Goal: Task Accomplishment & Management: Manage account settings

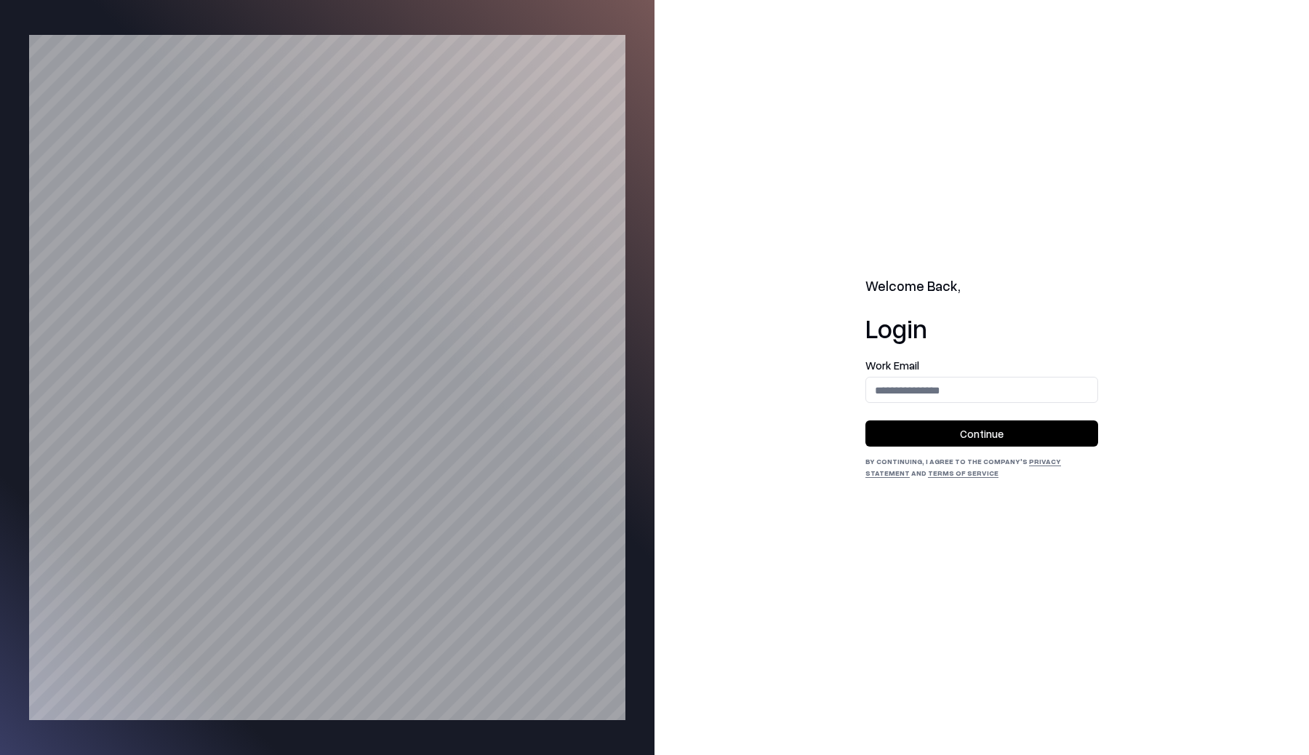
click at [908, 395] on input "email" at bounding box center [981, 390] width 231 height 27
click at [940, 396] on input "email" at bounding box center [981, 390] width 231 height 27
type input "**********"
click at [954, 433] on button "Continue" at bounding box center [981, 433] width 233 height 26
click at [920, 379] on input "email" at bounding box center [981, 390] width 231 height 27
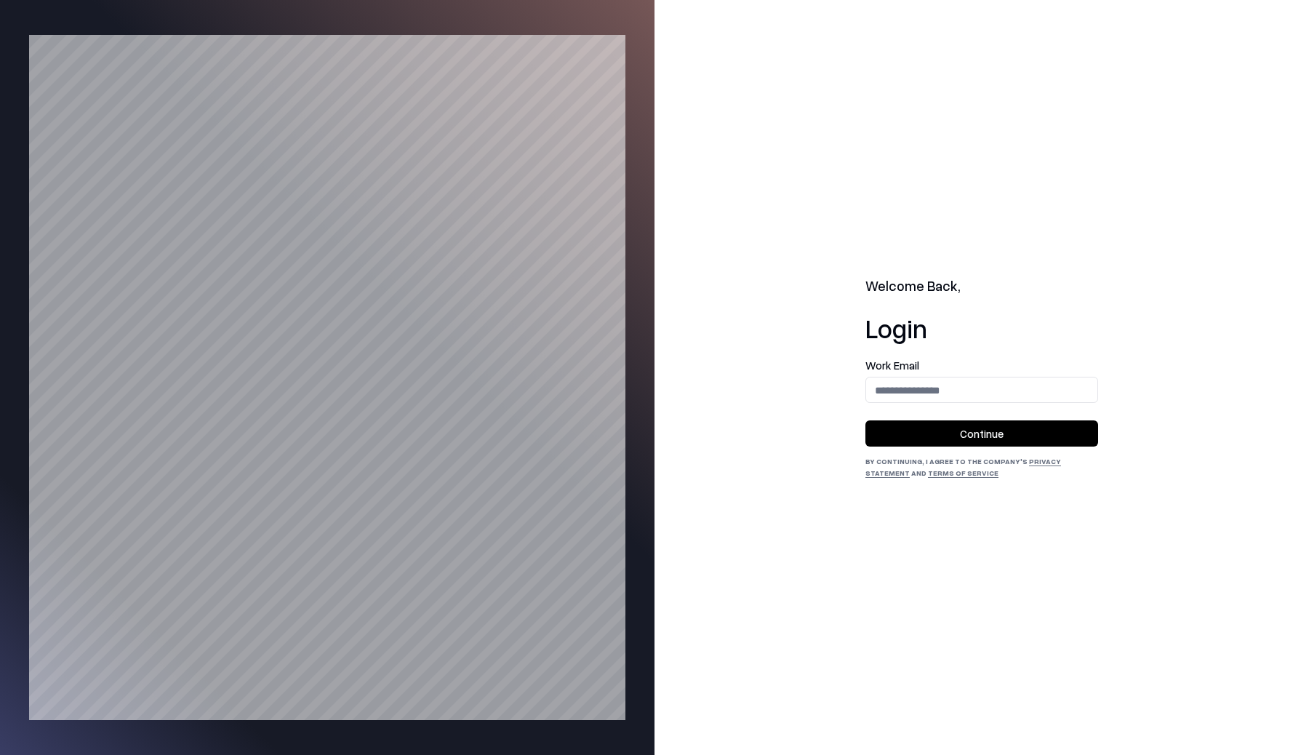
type input "**********"
click at [961, 433] on button "Continue" at bounding box center [981, 433] width 233 height 26
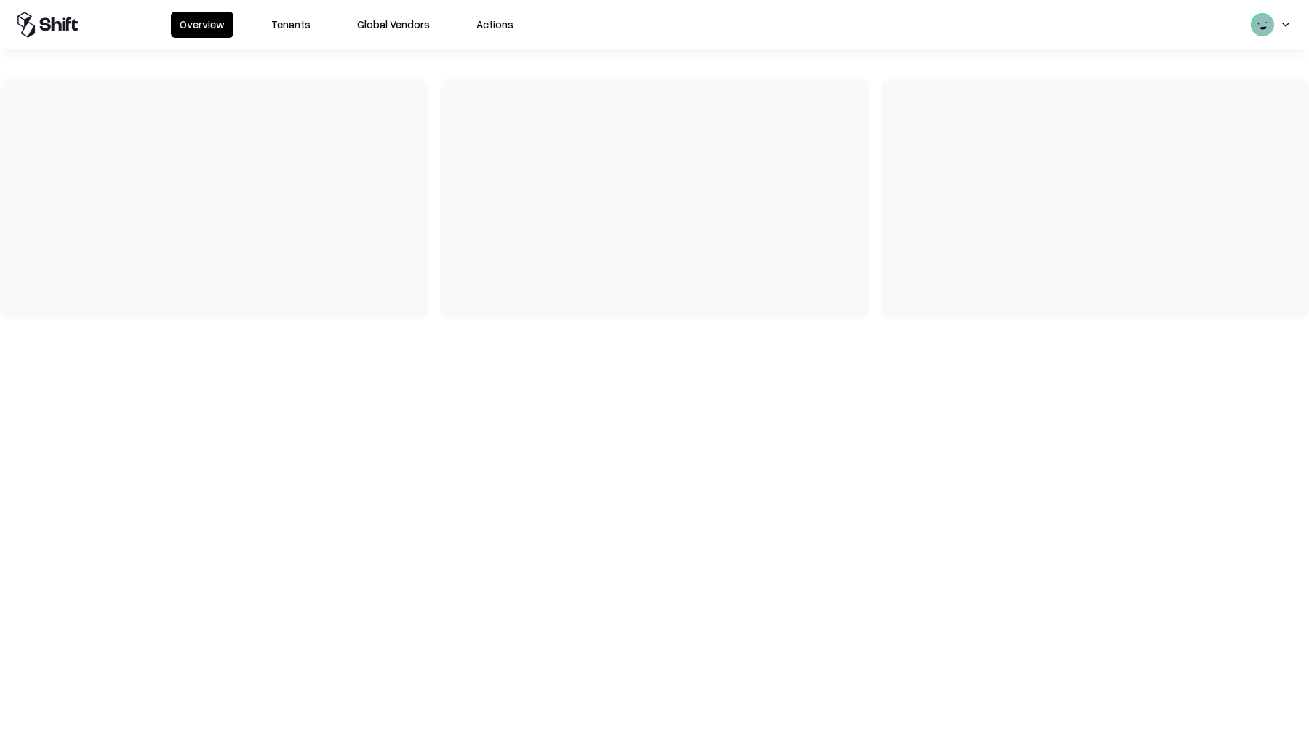
click at [283, 23] on button "Tenants" at bounding box center [291, 25] width 57 height 26
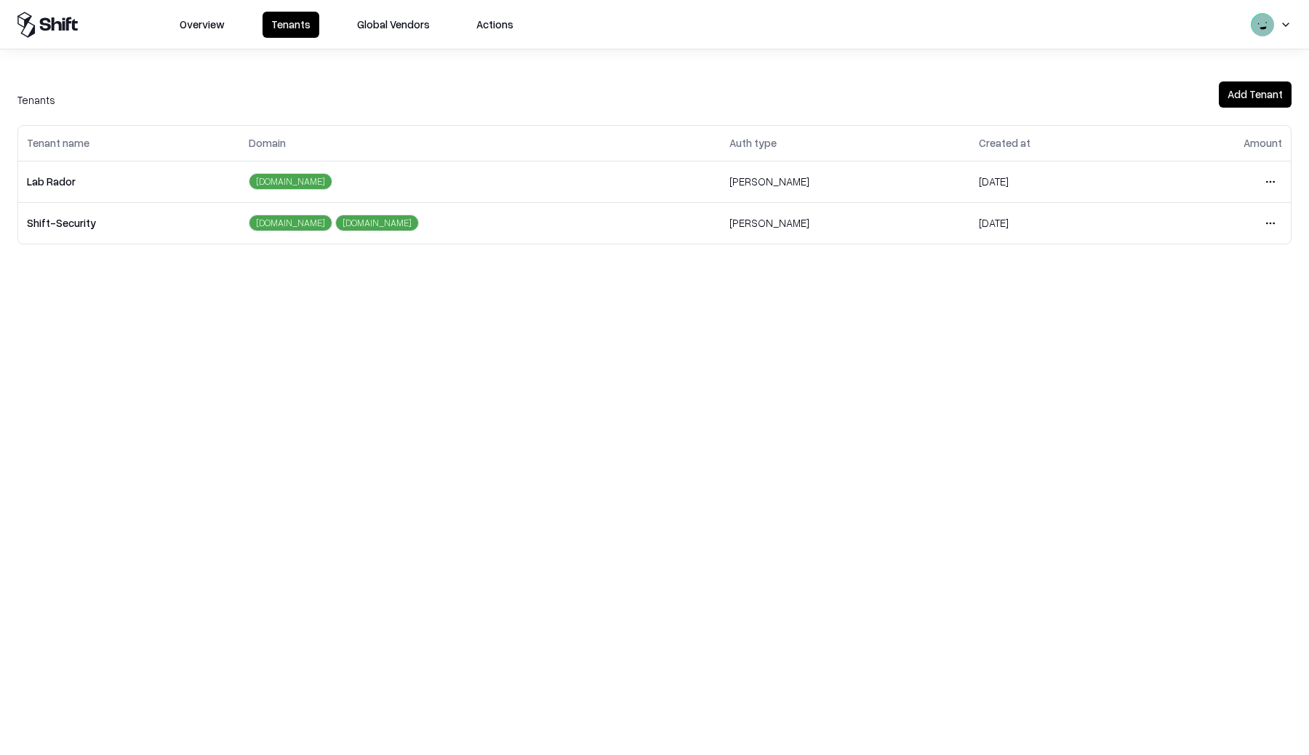
click at [1273, 179] on html "Overview Tenants Global Vendors Actions Tenants Add Tenant Tenant name Domain A…" at bounding box center [654, 377] width 1309 height 755
click at [1194, 299] on div "Login to tenant" at bounding box center [1209, 303] width 157 height 29
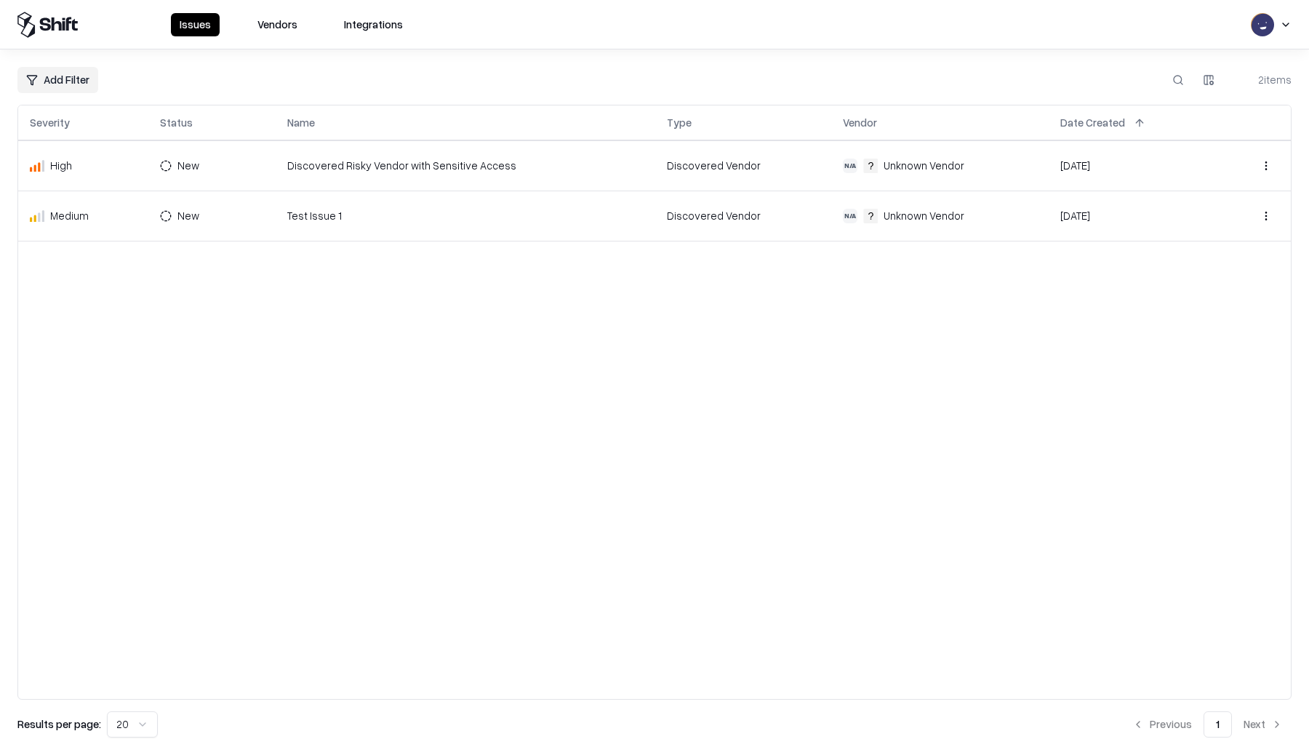
click at [1212, 82] on html "Issues Vendors Integrations Add Filter 2 items Severity Status Name Type Vendor…" at bounding box center [654, 377] width 1309 height 755
click at [938, 311] on html "Issues Vendors Integrations Add Filter 2 items Severity Status Name Type Vendor…" at bounding box center [654, 377] width 1309 height 755
click at [220, 164] on html "Issues Vendors Integrations Add Filter 2 items Severity Status Name Type Vendor…" at bounding box center [654, 377] width 1309 height 755
click at [527, 324] on html "Issues Vendors Integrations Add Filter 2 items Severity Status Name Type Vendor…" at bounding box center [654, 377] width 1309 height 755
click at [1271, 170] on html "Issues Vendors Integrations Add Filter 2 items Severity Status Name Type Vendor…" at bounding box center [654, 377] width 1309 height 755
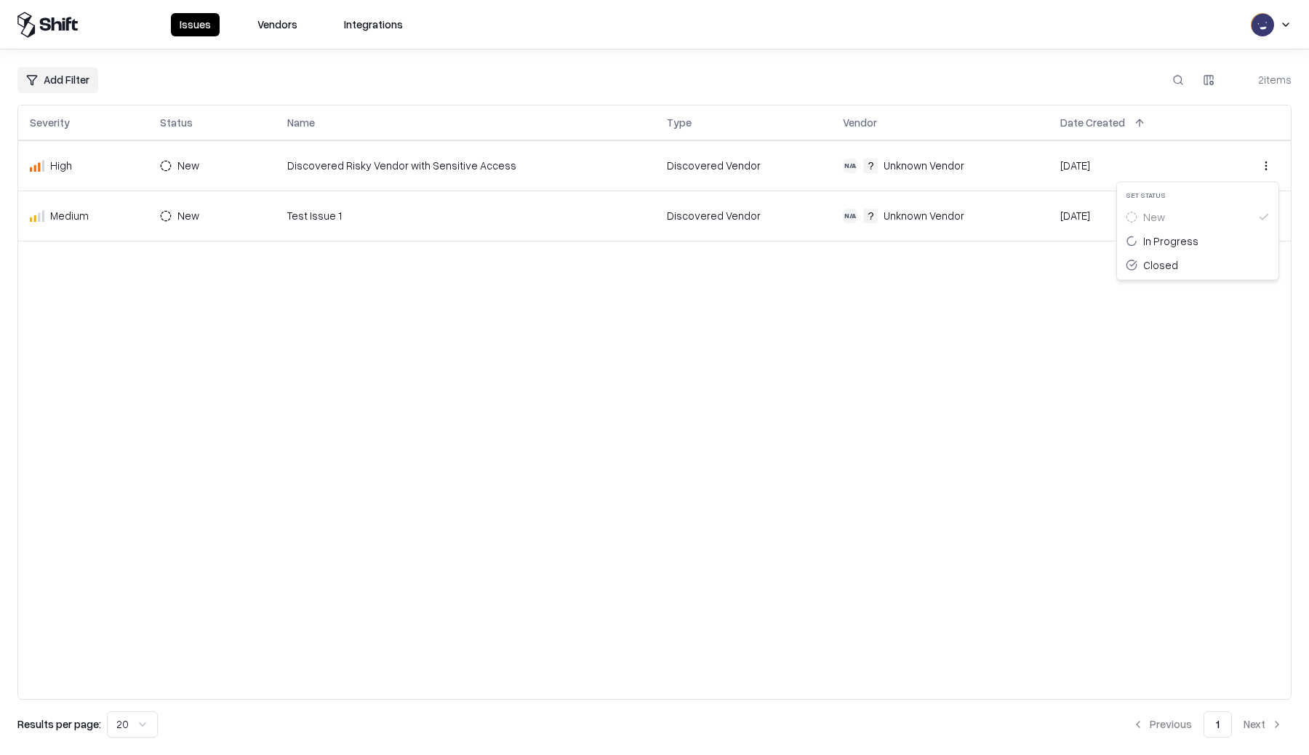
click at [1136, 314] on html "Issues Vendors Integrations Add Filter 2 items Severity Status Name Type Vendor…" at bounding box center [654, 377] width 1309 height 755
click at [1269, 216] on html "Issues Vendors Integrations Add Filter 2 items Severity Status Name Type Vendor…" at bounding box center [654, 377] width 1309 height 755
click at [1055, 376] on html "Issues Vendors Integrations Add Filter 2 items Severity Status Name Type Vendor…" at bounding box center [654, 377] width 1309 height 755
click at [1185, 262] on div "Severity Status Name Type Vendor Date Created High New Discovered Risky Vendor …" at bounding box center [654, 402] width 1274 height 595
click at [597, 12] on div "Issues Vendors Integrations" at bounding box center [654, 25] width 1274 height 26
